Goal: Information Seeking & Learning: Understand process/instructions

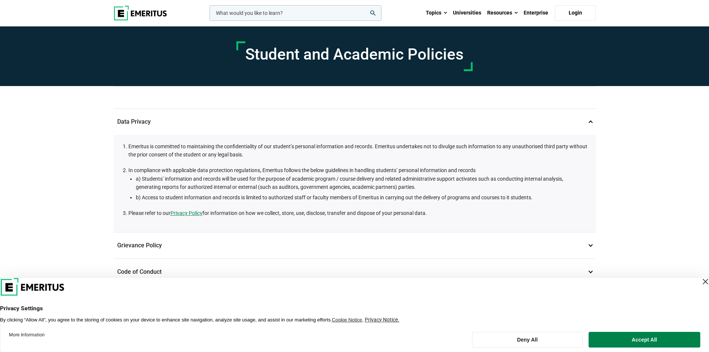
click at [651, 152] on div "Student and Academic Policies Data Privacy 1 Emeritus is committed to maintaini…" at bounding box center [354, 358] width 709 height 664
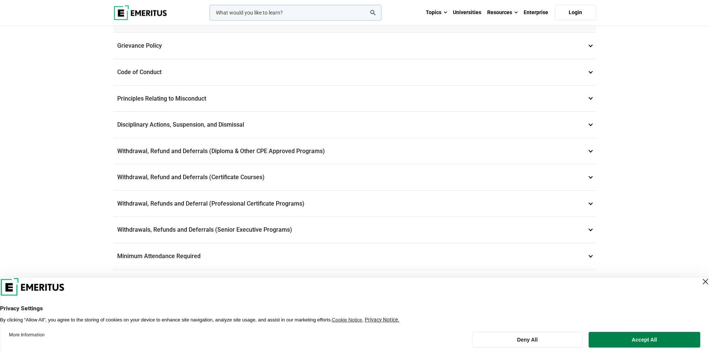
scroll to position [203, 0]
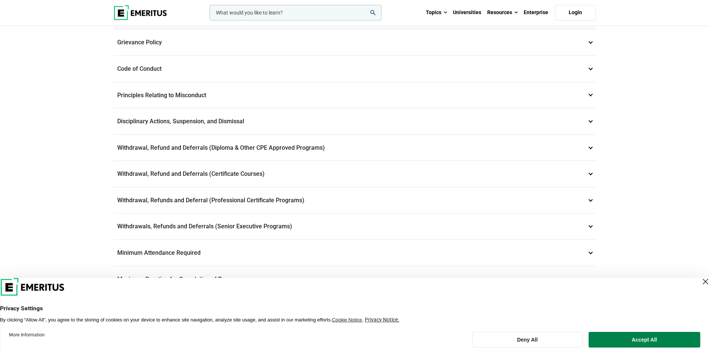
click at [423, 146] on p "Withdrawal, Refund and Deferrals (Diploma & Other CPE Approved Programs) 6" at bounding box center [355, 148] width 482 height 26
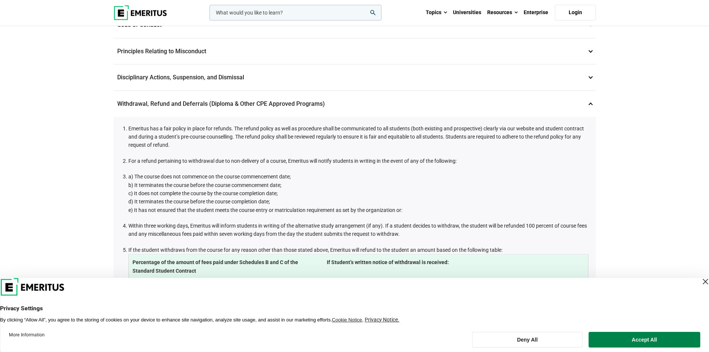
scroll to position [145, 0]
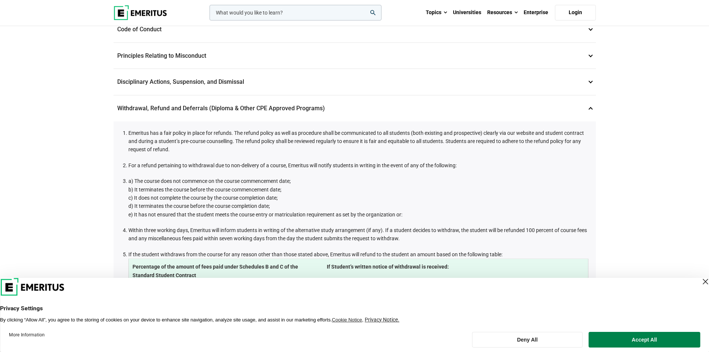
click at [558, 108] on p "Withdrawal, Refund and Deferrals (Diploma & Other CPE Approved Programs) 6" at bounding box center [355, 108] width 482 height 26
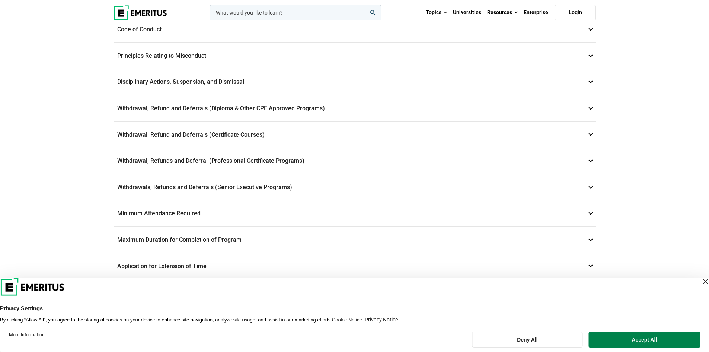
click at [415, 140] on p "Withdrawal, Refund and Deferrals (Certificate Courses) 7" at bounding box center [355, 135] width 482 height 26
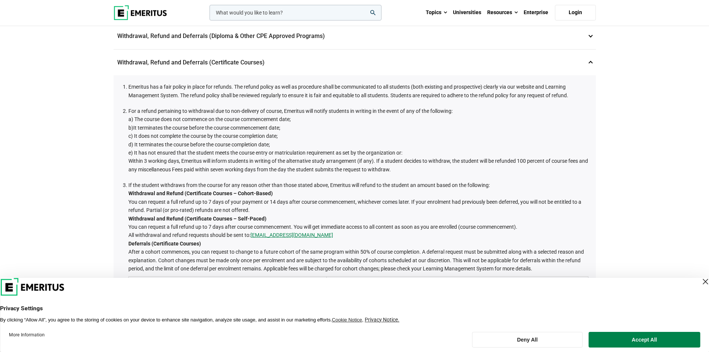
scroll to position [215, 0]
click at [505, 68] on p "Withdrawal, Refund and Deferrals (Certificate Courses) 7" at bounding box center [355, 64] width 482 height 26
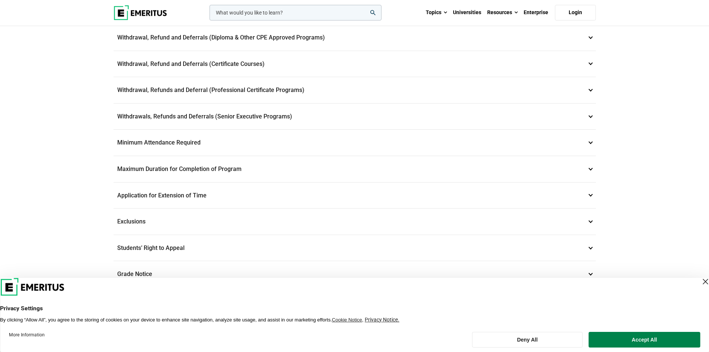
click at [435, 92] on p "Withdrawal, Refunds and Deferral (Professional Certificate Programs) 8" at bounding box center [355, 90] width 482 height 26
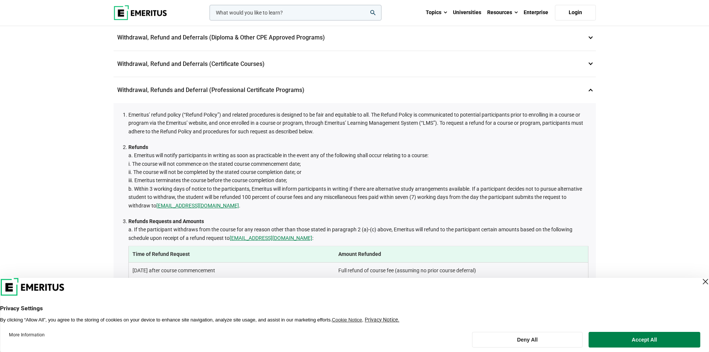
scroll to position [214, 0]
click at [348, 92] on p "Withdrawal, Refunds and Deferral (Professional Certificate Programs) 8" at bounding box center [355, 92] width 482 height 26
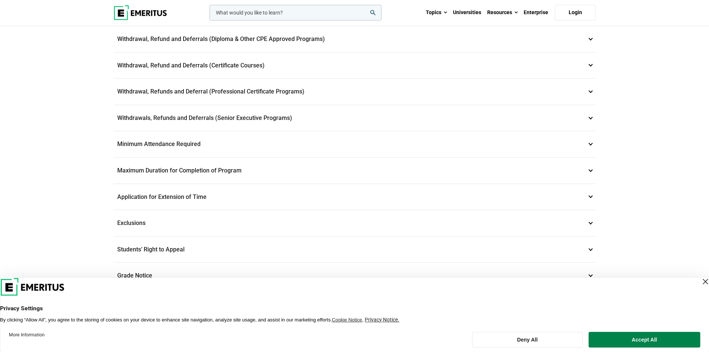
click at [348, 60] on p "Withdrawal, Refund and Deferrals (Certificate Courses) 7" at bounding box center [355, 65] width 482 height 26
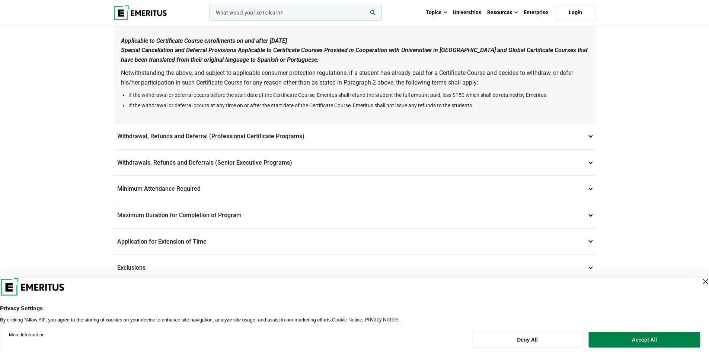
scroll to position [614, 0]
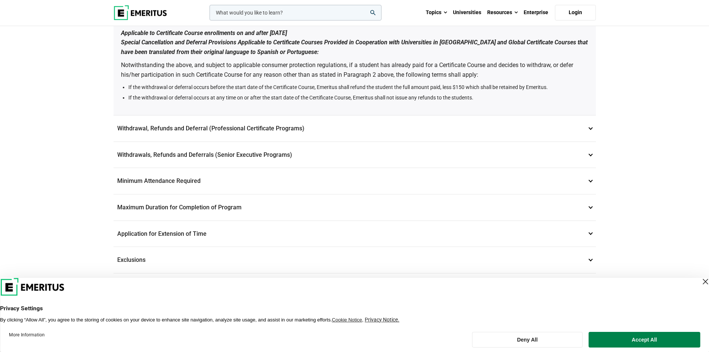
click at [328, 165] on p "Withdrawals, Refunds and Deferrals (Senior Executive Programs) 9" at bounding box center [355, 155] width 482 height 26
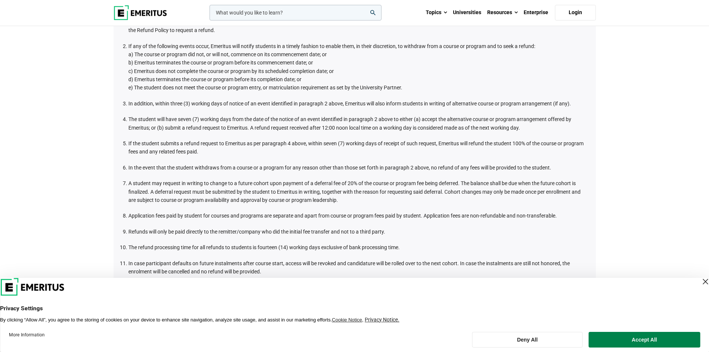
scroll to position [337, 0]
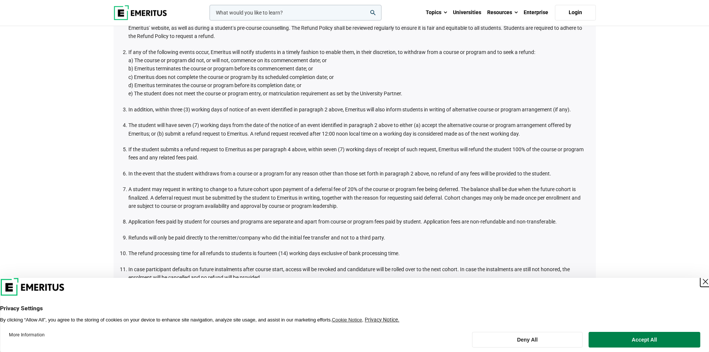
click at [700, 278] on div "Close Layer" at bounding box center [705, 281] width 10 height 10
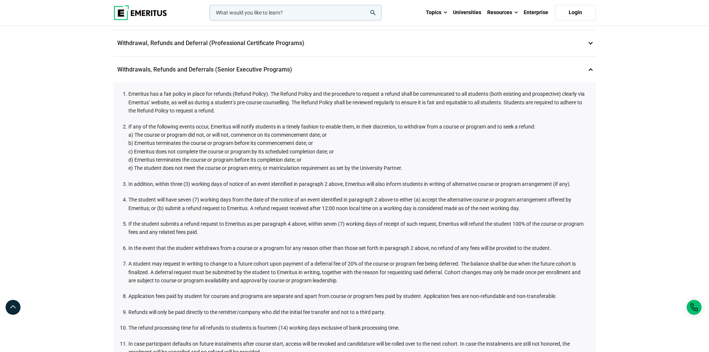
scroll to position [261, 0]
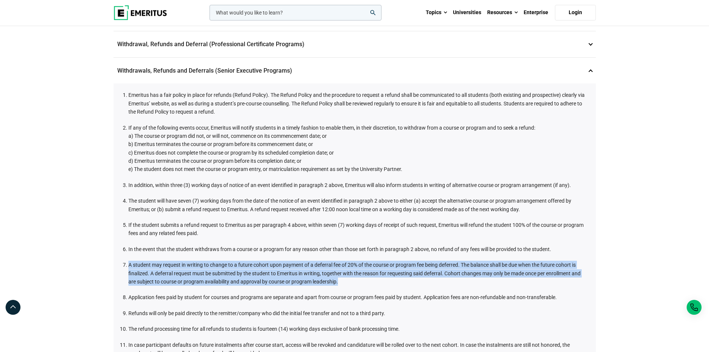
drag, startPoint x: 351, startPoint y: 281, endPoint x: 129, endPoint y: 268, distance: 221.9
click at [129, 268] on li "A student may request in writing to change to a future cohort upon payment of a…" at bounding box center [358, 273] width 460 height 25
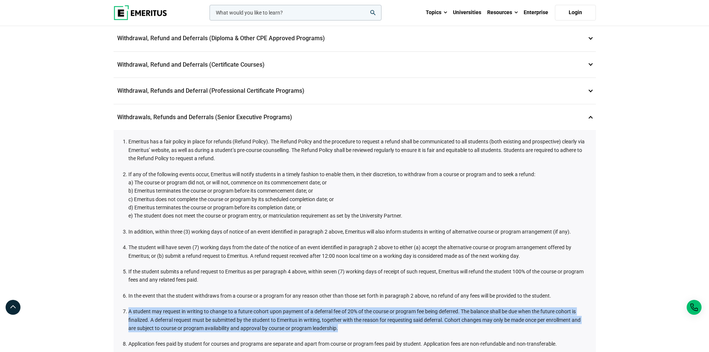
scroll to position [208, 0]
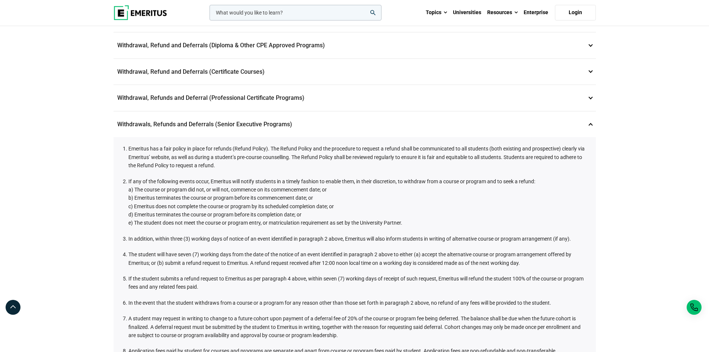
click at [399, 73] on p "Withdrawal, Refund and Deferrals (Certificate Courses) 7" at bounding box center [355, 72] width 482 height 26
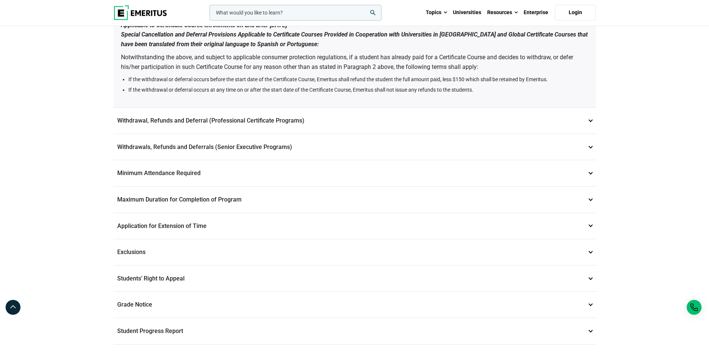
scroll to position [619, 0]
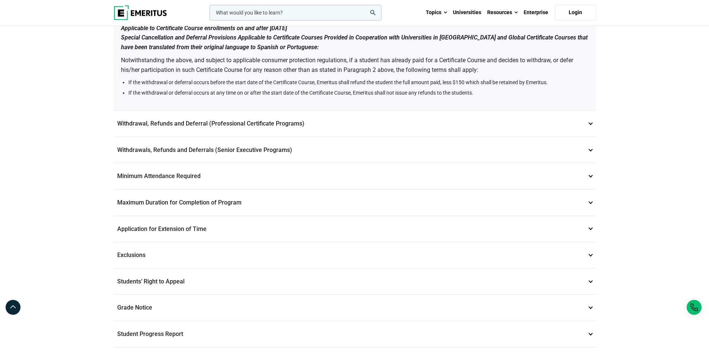
click at [290, 146] on p "Withdrawals, Refunds and Deferrals (Senior Executive Programs) 9" at bounding box center [355, 150] width 482 height 26
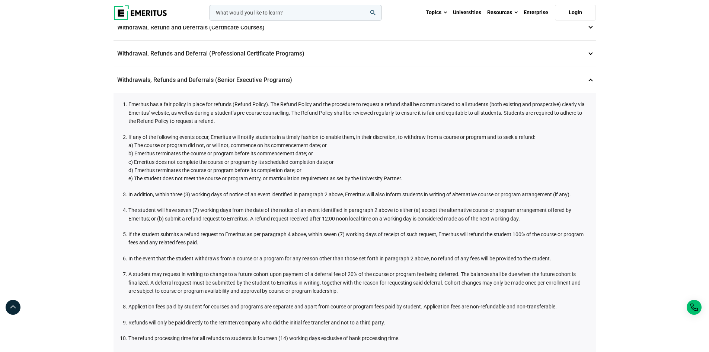
scroll to position [250, 0]
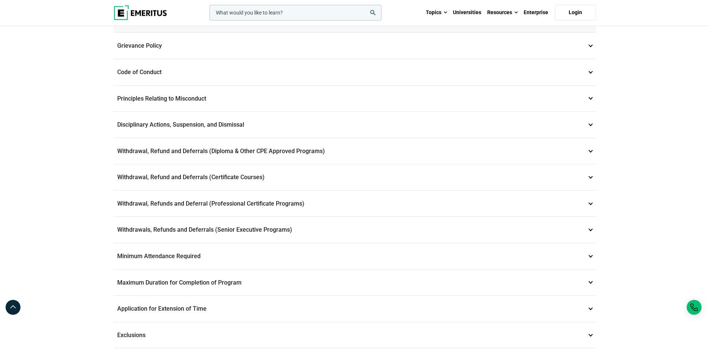
scroll to position [203, 0]
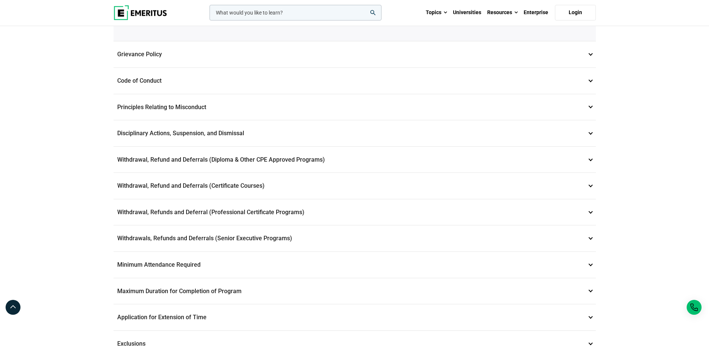
scroll to position [196, 0]
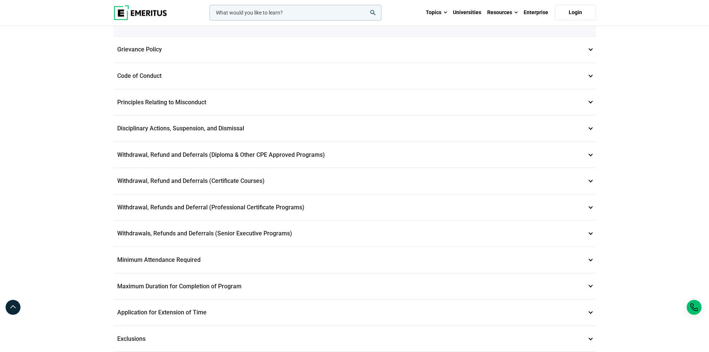
drag, startPoint x: 714, startPoint y: 54, endPoint x: 714, endPoint y: 115, distance: 61.0
click at [709, 115] on html "leadership marketing project management data science product management Topics …" at bounding box center [354, 346] width 709 height 1085
click at [294, 178] on p "Withdrawal, Refund and Deferrals (Certificate Courses) 7" at bounding box center [355, 181] width 482 height 26
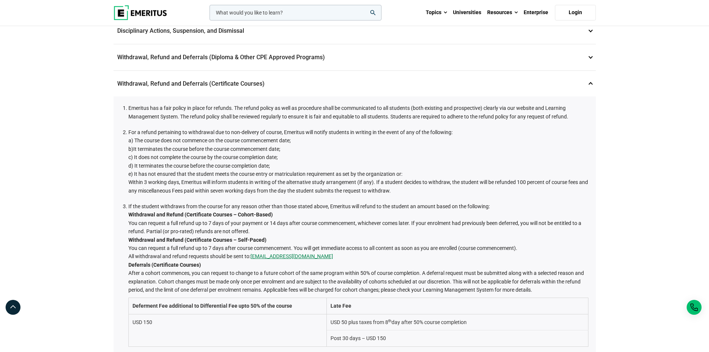
click at [283, 83] on p "Withdrawal, Refund and Deferrals (Certificate Courses) 7" at bounding box center [355, 84] width 482 height 26
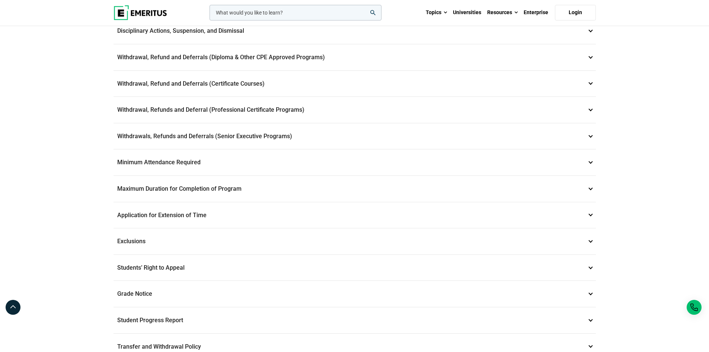
click at [292, 137] on p "Withdrawals, Refunds and Deferrals (Senior Executive Programs) 9" at bounding box center [355, 136] width 482 height 26
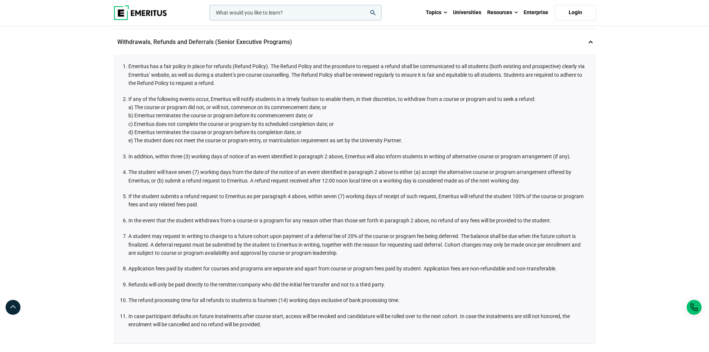
scroll to position [296, 0]
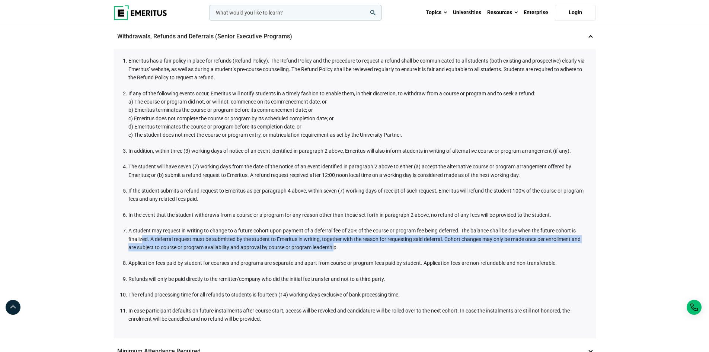
drag, startPoint x: 142, startPoint y: 239, endPoint x: 334, endPoint y: 243, distance: 191.7
click at [334, 243] on li "A student may request in writing to change to a future cohort upon payment of a…" at bounding box center [358, 238] width 460 height 25
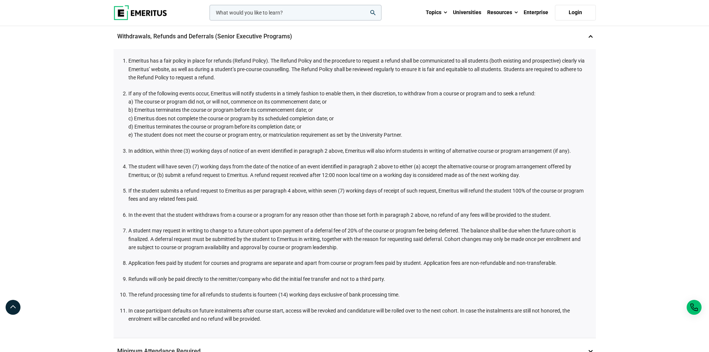
click at [343, 245] on li "A student may request in writing to change to a future cohort upon payment of a…" at bounding box center [358, 238] width 460 height 25
